Goal: Task Accomplishment & Management: Manage account settings

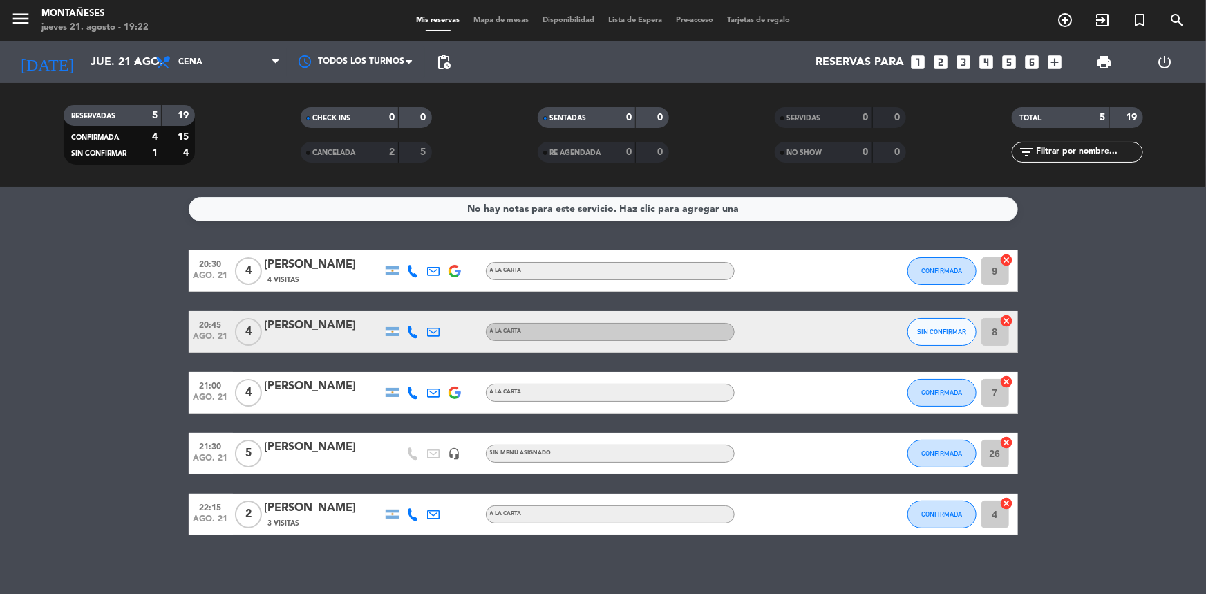
click at [108, 370] on bookings-row "20:30 ago. 21 4 [PERSON_NAME] 4 Visitas A LA CARTA CONFIRMADA 9 cancel 20:45 ag…" at bounding box center [603, 392] width 1206 height 285
click at [73, 290] on bookings-row "20:30 ago. 21 4 [PERSON_NAME] 4 Visitas A LA CARTA CONFIRMADA 9 cancel 20:45 ag…" at bounding box center [603, 392] width 1206 height 285
click at [82, 334] on bookings-row "20:30 ago. 21 4 [PERSON_NAME] 4 Visitas A LA CARTA CONFIRMADA 9 cancel 20:45 ag…" at bounding box center [603, 392] width 1206 height 285
click at [970, 63] on icon "looks_3" at bounding box center [963, 62] width 18 height 18
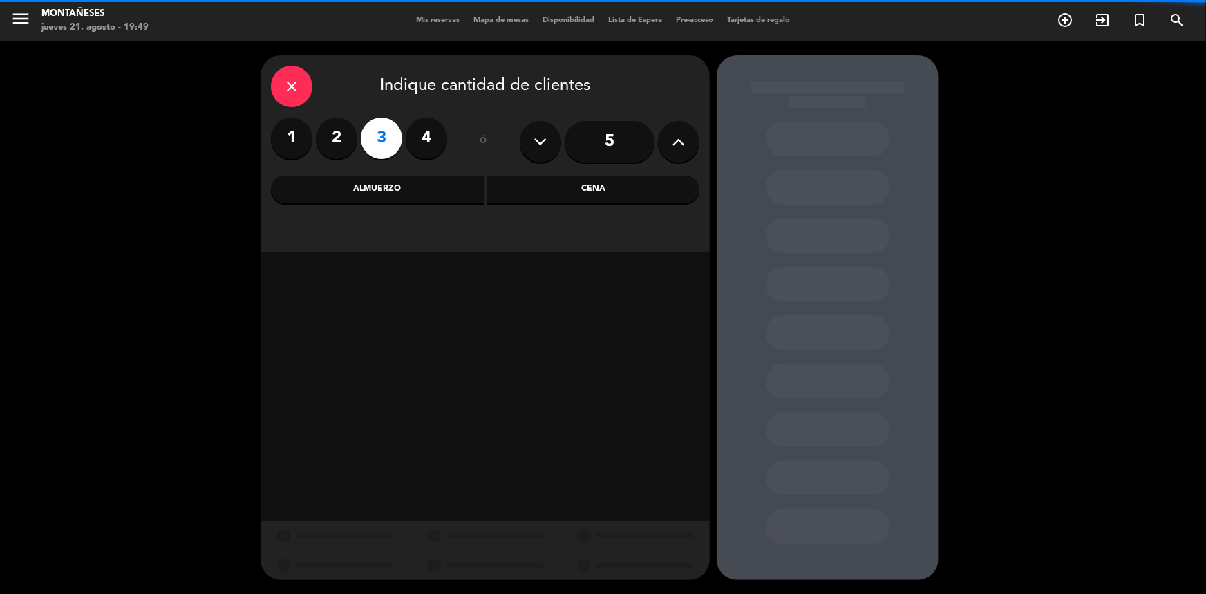
click at [573, 196] on div "Cena" at bounding box center [593, 190] width 213 height 28
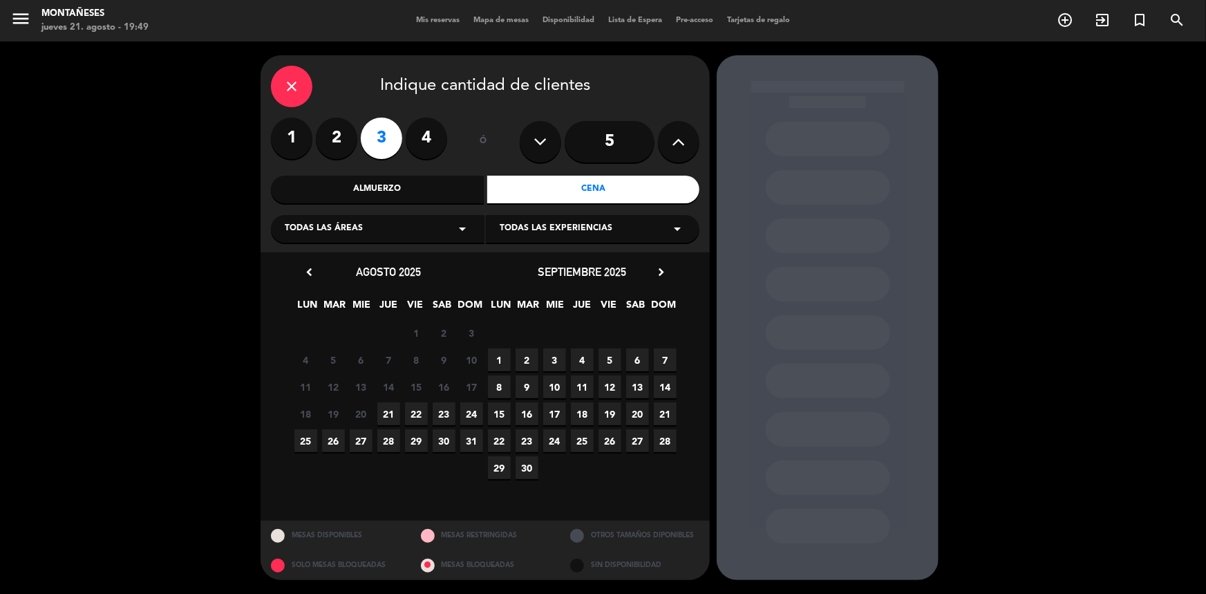
click at [421, 410] on span "22" at bounding box center [416, 413] width 23 height 23
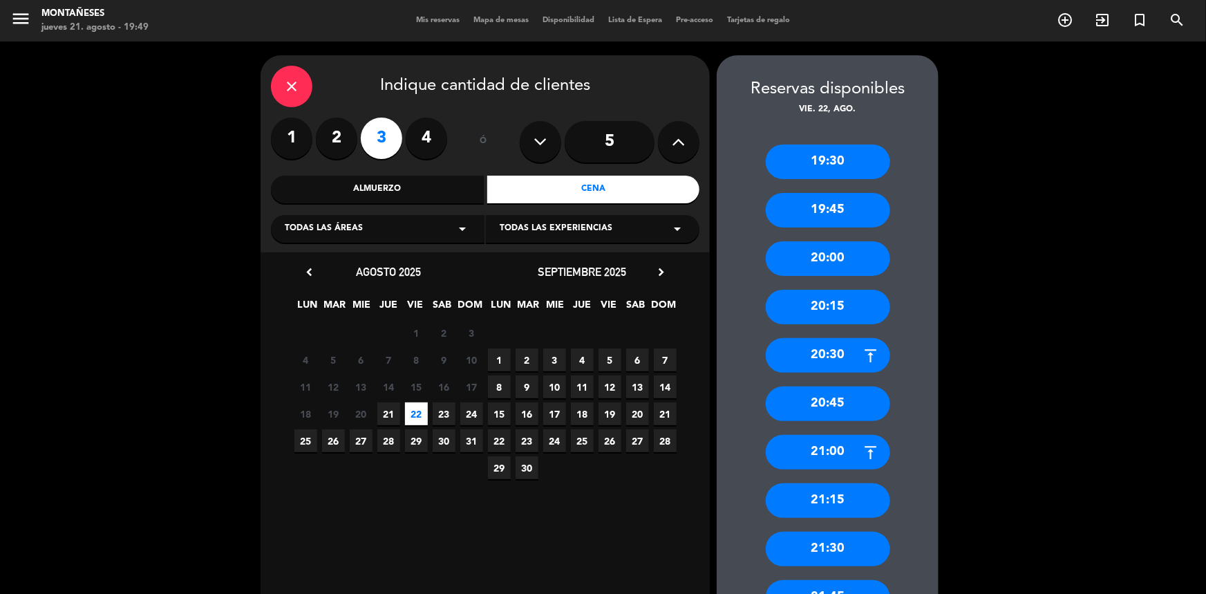
click at [850, 443] on div "21:00" at bounding box center [828, 452] width 124 height 35
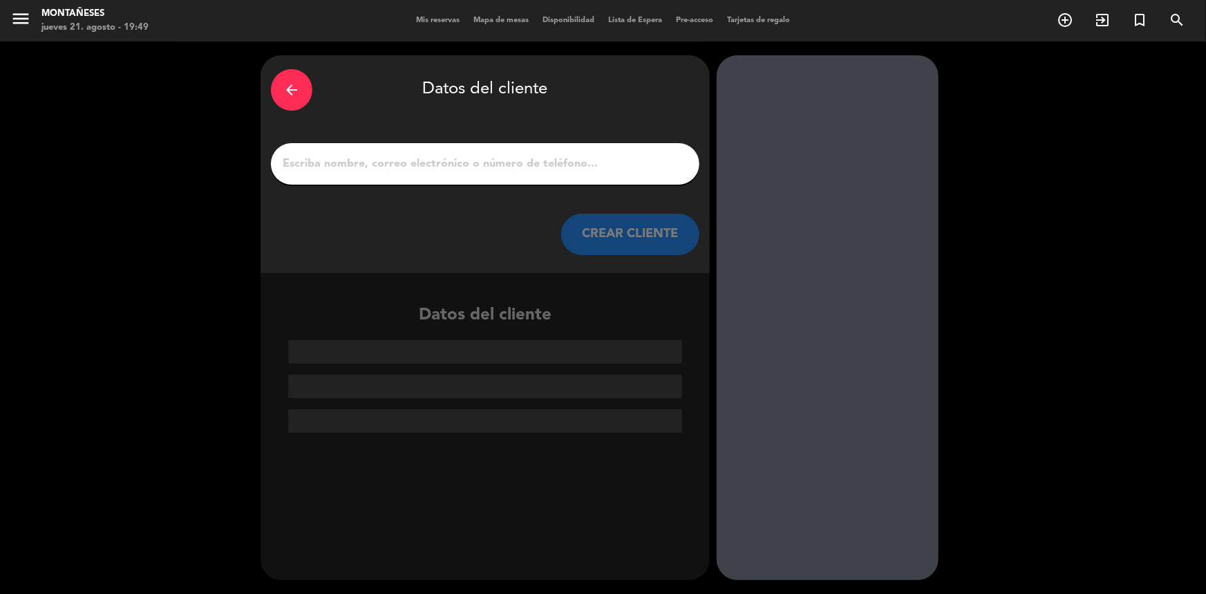
click at [568, 167] on input "1" at bounding box center [485, 163] width 408 height 19
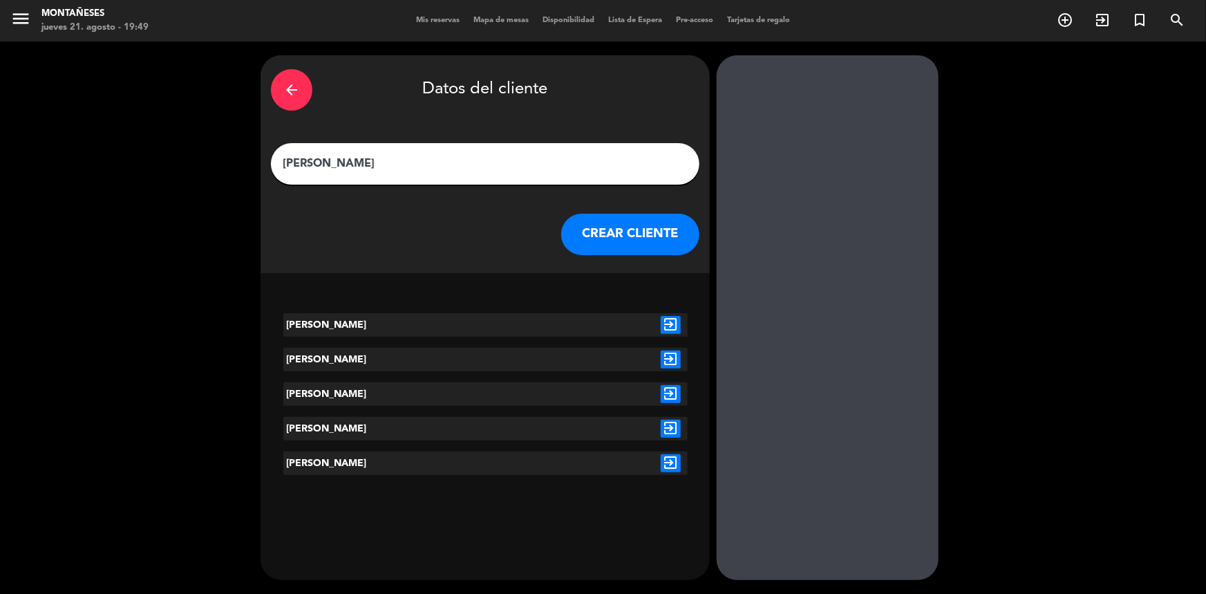
type input "[PERSON_NAME]"
click at [668, 380] on div "[PERSON_NAME] exit_to_app [PERSON_NAME] exit_to_app [PERSON_NAME] exit_to_app […" at bounding box center [485, 403] width 449 height 202
click at [667, 396] on icon "exit_to_app" at bounding box center [671, 394] width 20 height 18
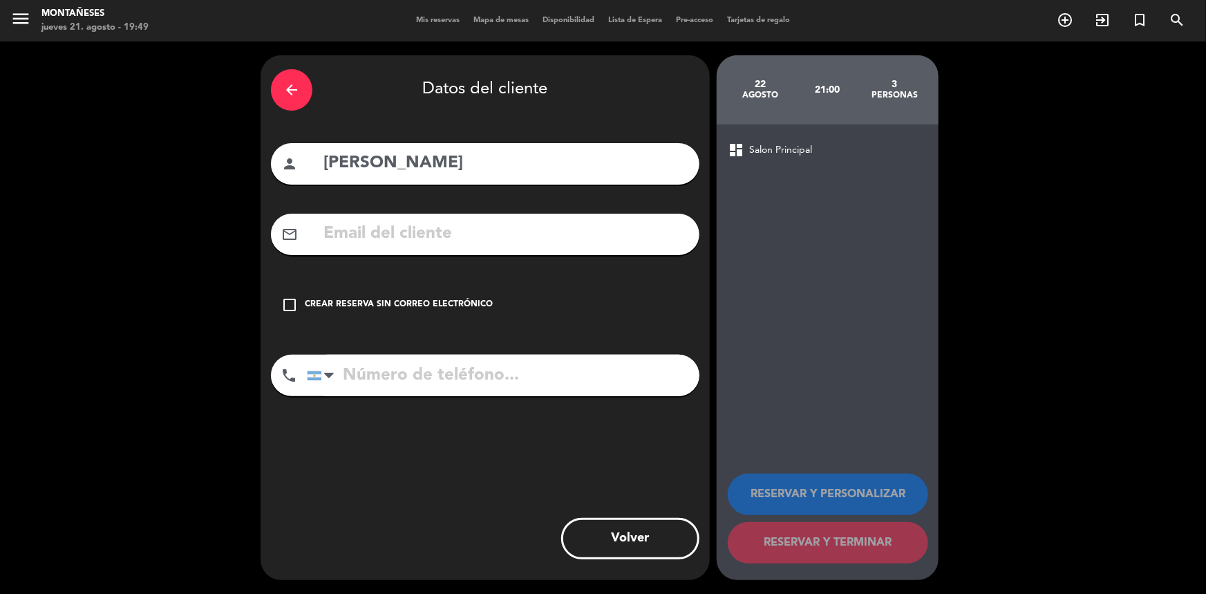
click at [445, 314] on div "check_box_outline_blank Crear reserva sin correo electrónico" at bounding box center [485, 304] width 428 height 41
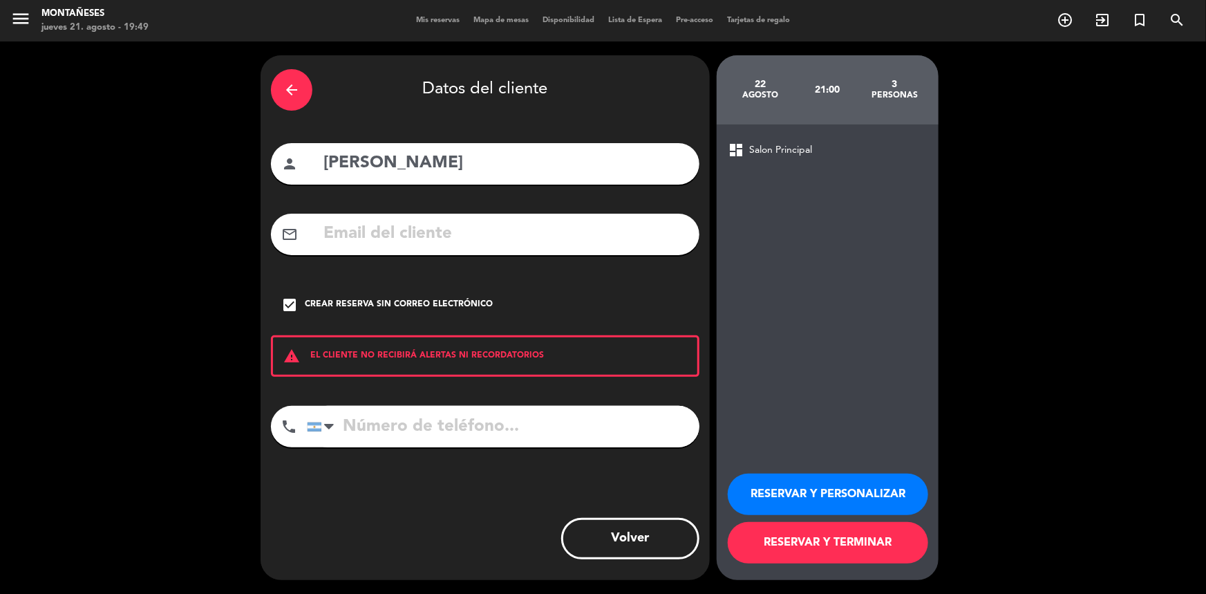
click at [847, 541] on button "RESERVAR Y TERMINAR" at bounding box center [828, 542] width 200 height 41
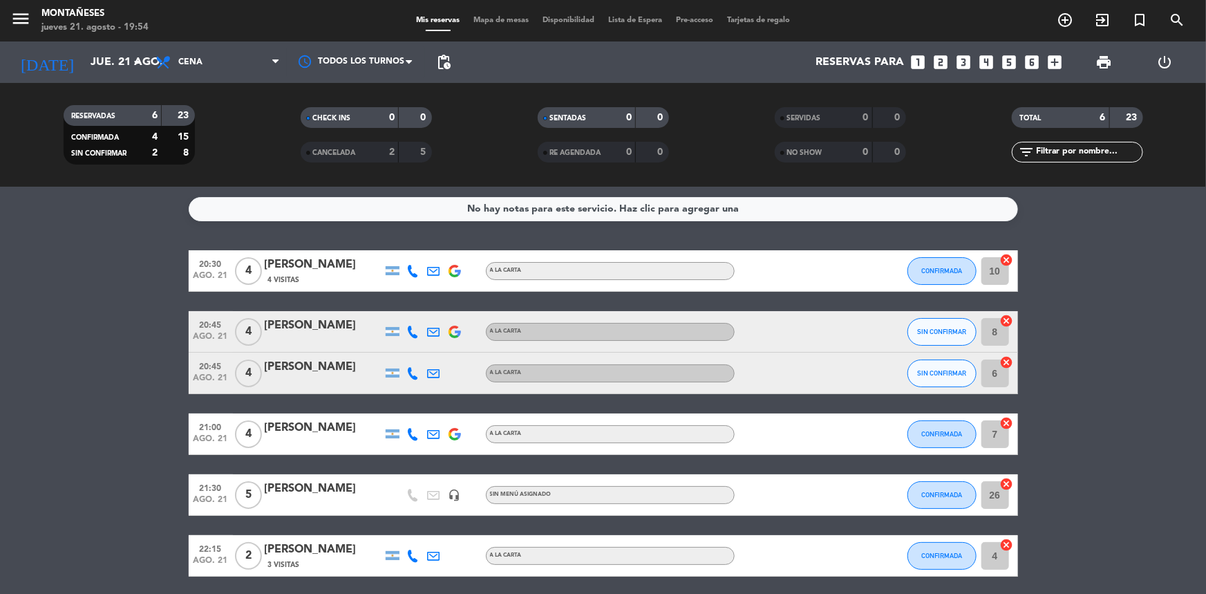
click at [19, 236] on div "No hay notas para este servicio. Haz clic para agregar una 20:30 ago. 21 4 [PER…" at bounding box center [603, 390] width 1206 height 407
click at [131, 283] on bookings-row "20:30 ago. 21 4 [PERSON_NAME] 4 Visitas A LA CARTA CONFIRMADA 10 cancel 20:45 a…" at bounding box center [603, 413] width 1206 height 326
click at [315, 269] on div "[PERSON_NAME]" at bounding box center [323, 265] width 117 height 18
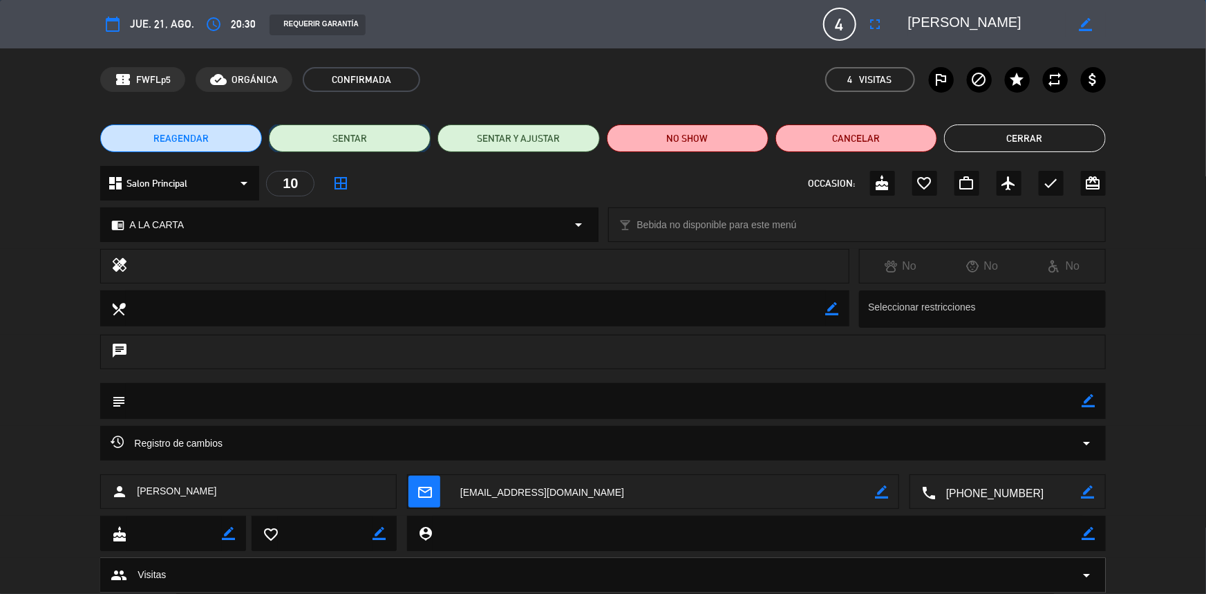
click at [347, 140] on button "SENTAR" at bounding box center [350, 138] width 162 height 28
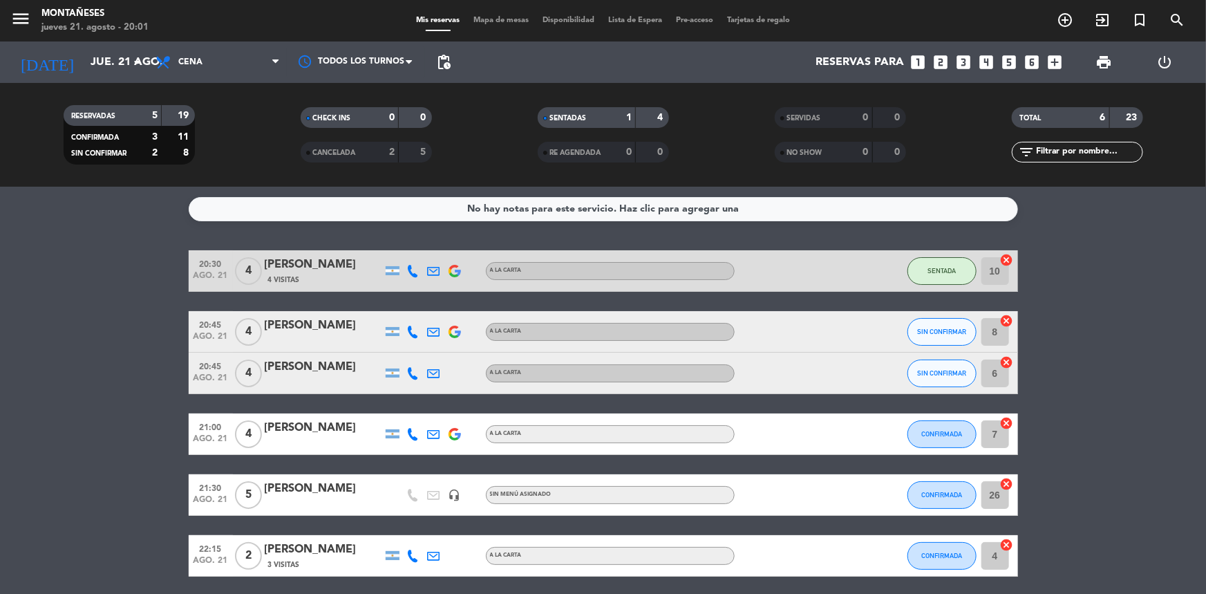
click at [142, 270] on bookings-row "20:30 ago. 21 4 [PERSON_NAME] 4 Visitas A LA CARTA SENTADA 10 cancel 20:45 ago.…" at bounding box center [603, 413] width 1206 height 326
click at [97, 59] on input "jue. 21 ago." at bounding box center [157, 62] width 146 height 27
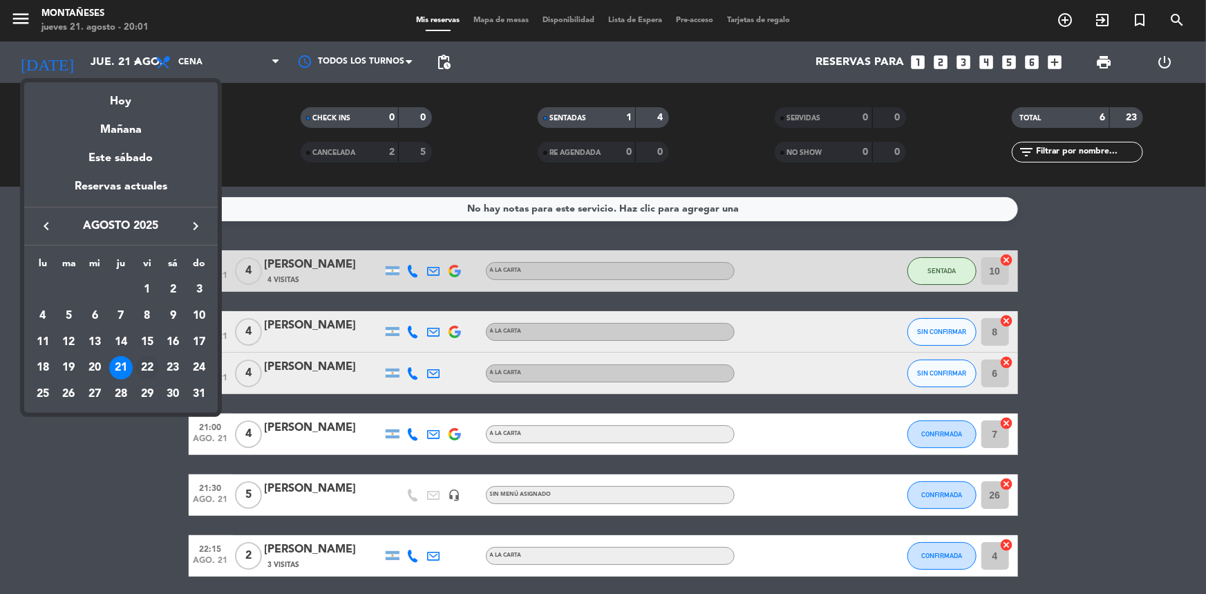
click at [154, 370] on div "22" at bounding box center [146, 367] width 23 height 23
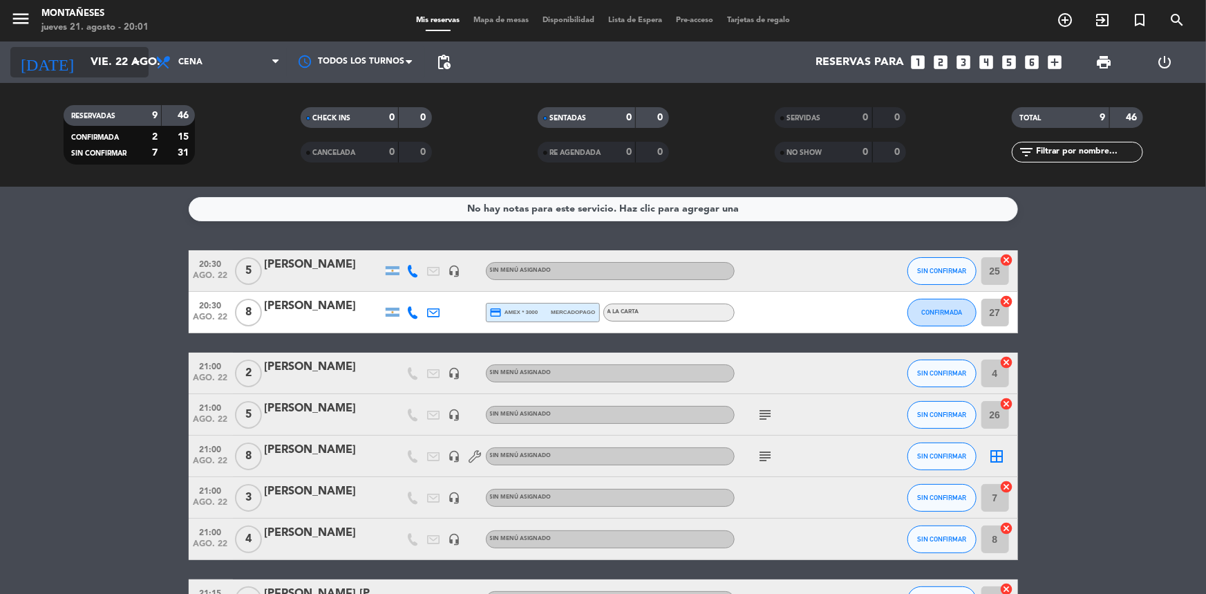
click at [84, 57] on input "vie. 22 ago." at bounding box center [157, 62] width 146 height 27
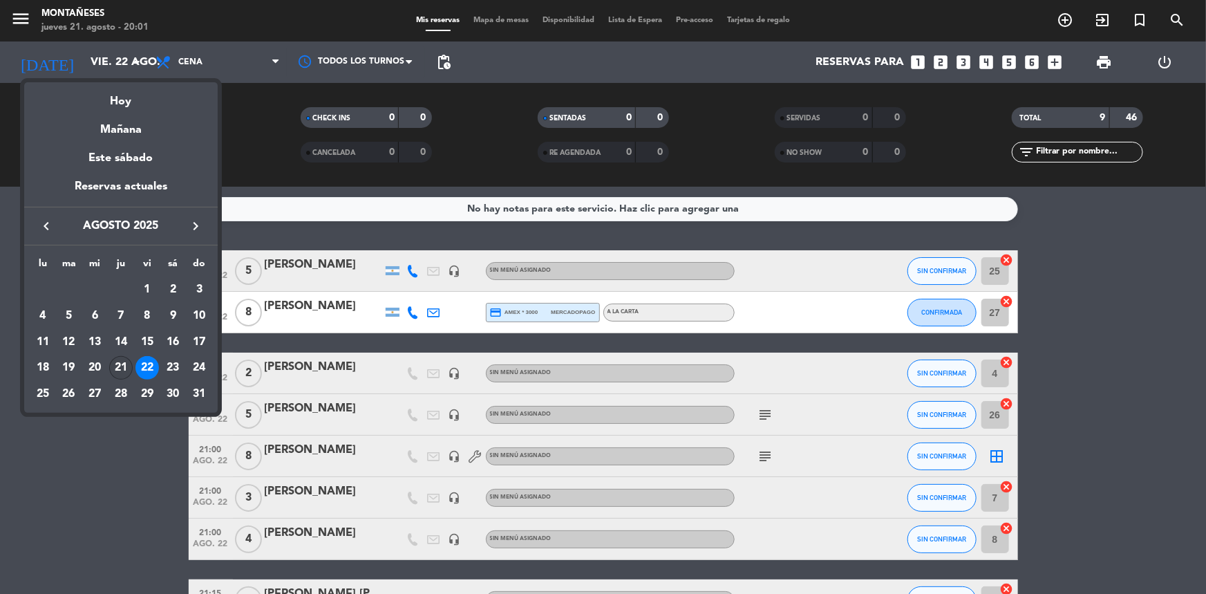
click at [124, 370] on div "21" at bounding box center [120, 367] width 23 height 23
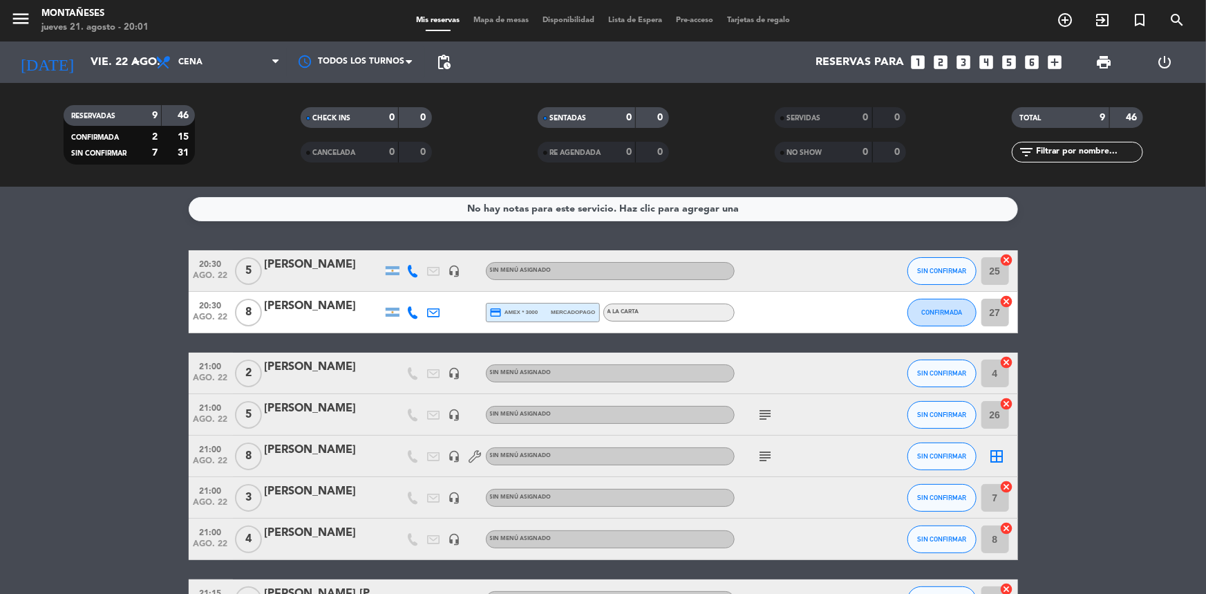
type input "jue. 21 ago."
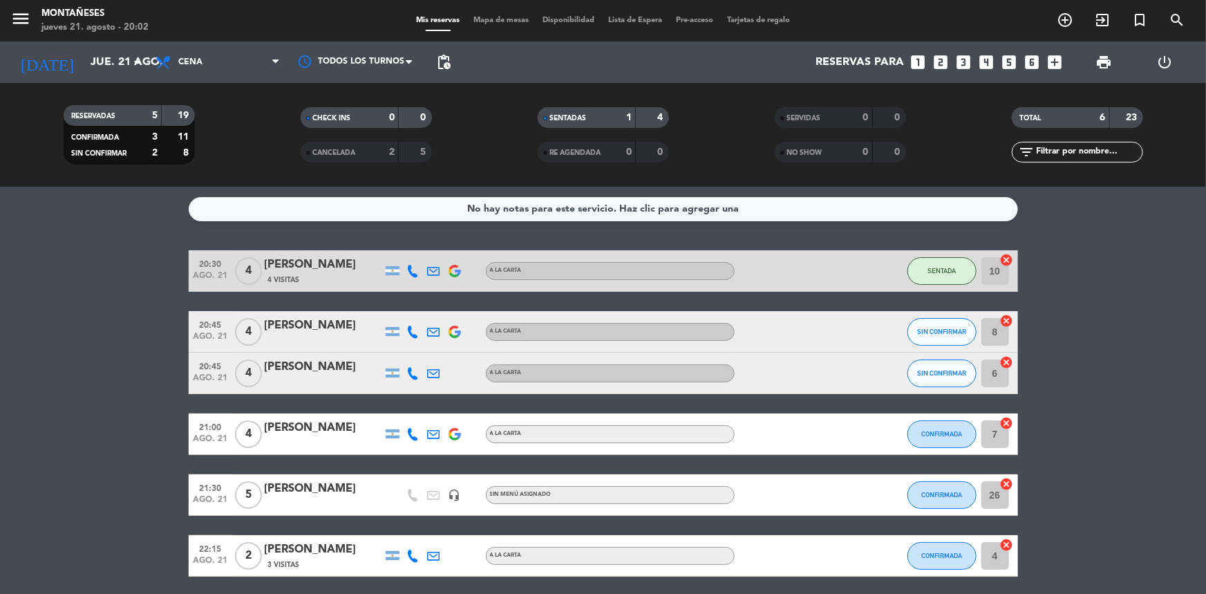
click at [88, 343] on bookings-row "20:30 ago. 21 4 [PERSON_NAME] 4 Visitas A LA CARTA SENTADA 10 cancel 20:45 ago.…" at bounding box center [603, 413] width 1206 height 326
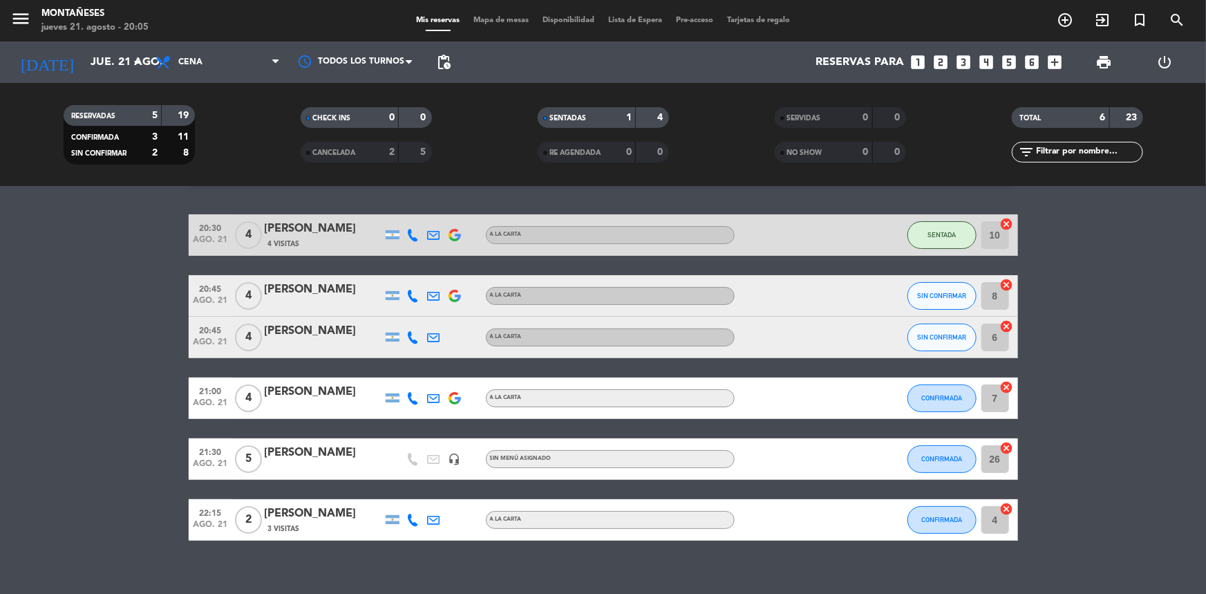
scroll to position [51, 0]
